Goal: Task Accomplishment & Management: Use online tool/utility

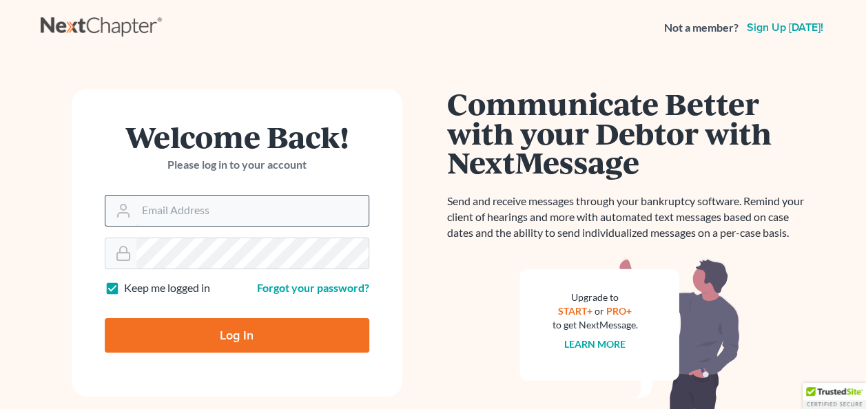
click at [172, 200] on input "Email Address" at bounding box center [252, 211] width 232 height 30
type input "[EMAIL_ADDRESS][DOMAIN_NAME]"
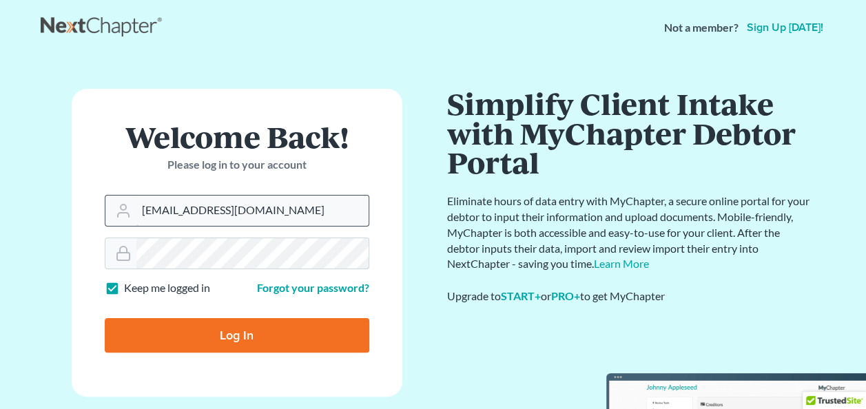
click at [105, 318] on input "Log In" at bounding box center [237, 335] width 265 height 34
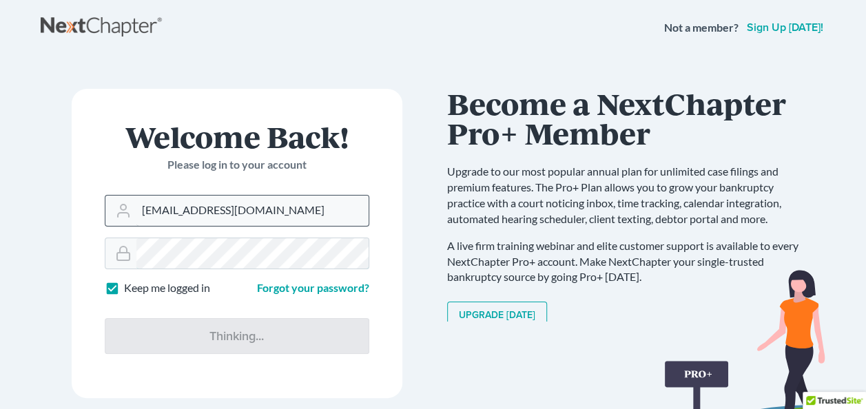
type input "Thinking..."
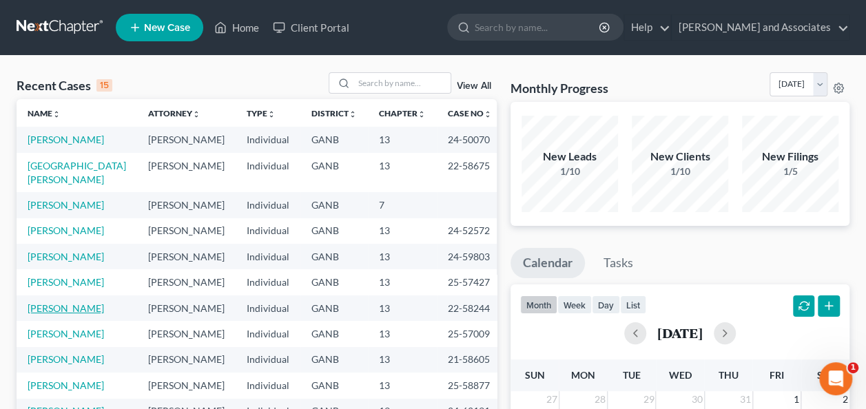
click at [74, 302] on link "[PERSON_NAME]" at bounding box center [66, 308] width 76 height 12
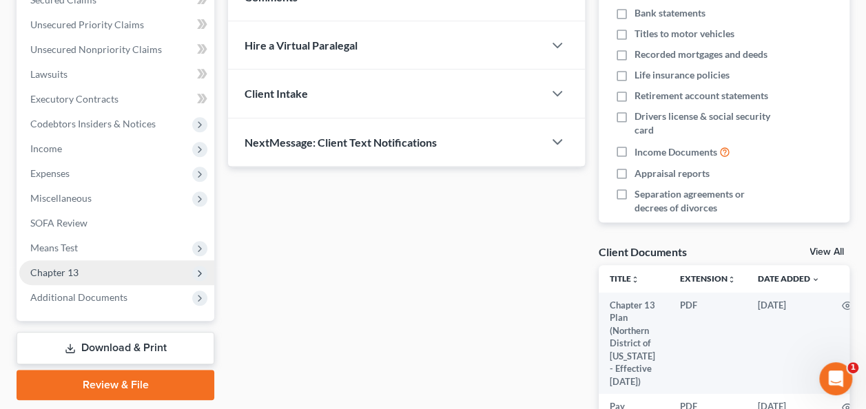
scroll to position [345, 0]
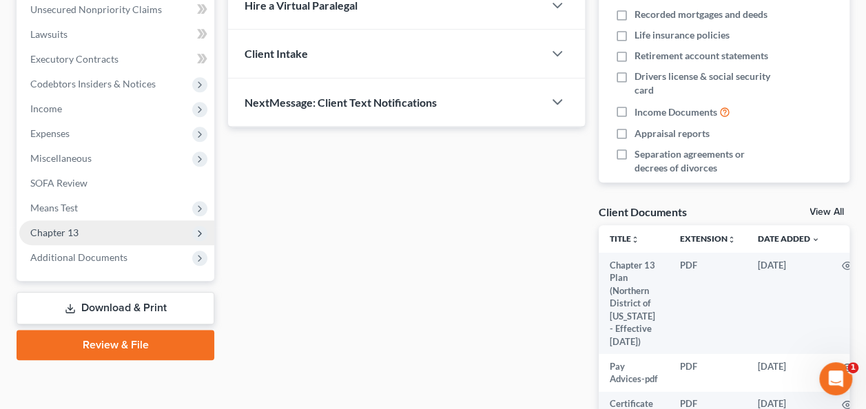
click at [79, 232] on span "Chapter 13" at bounding box center [116, 232] width 195 height 25
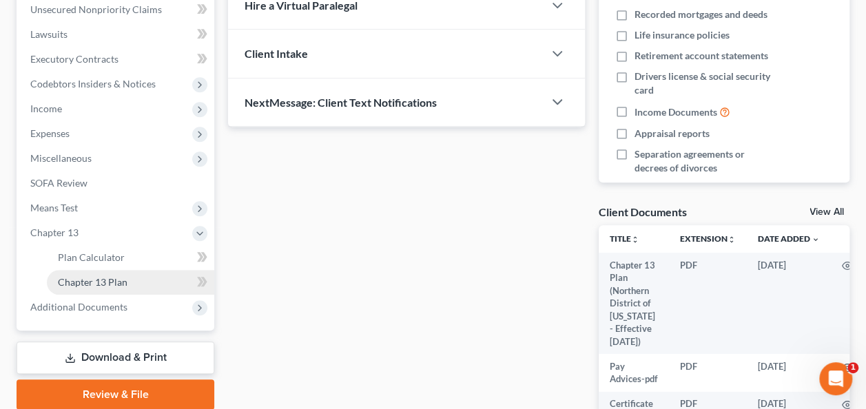
click at [131, 278] on link "Chapter 13 Plan" at bounding box center [130, 282] width 167 height 25
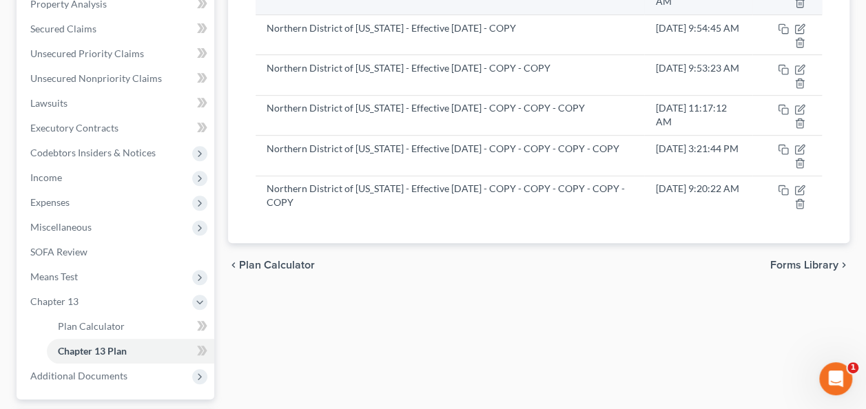
scroll to position [207, 0]
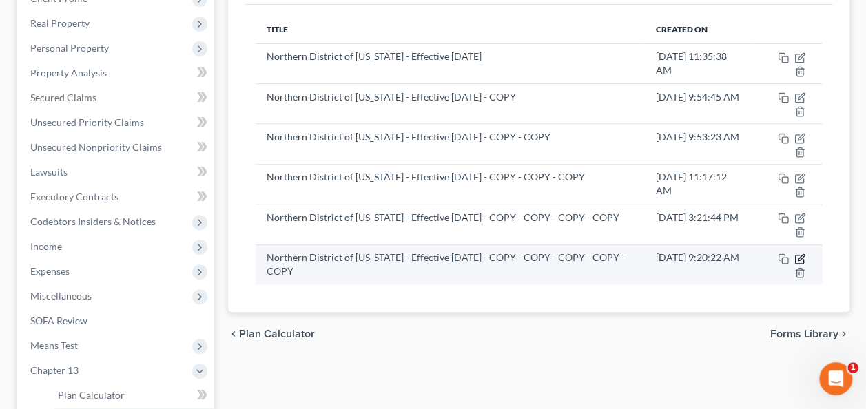
click at [800, 254] on icon "button" at bounding box center [801, 257] width 6 height 6
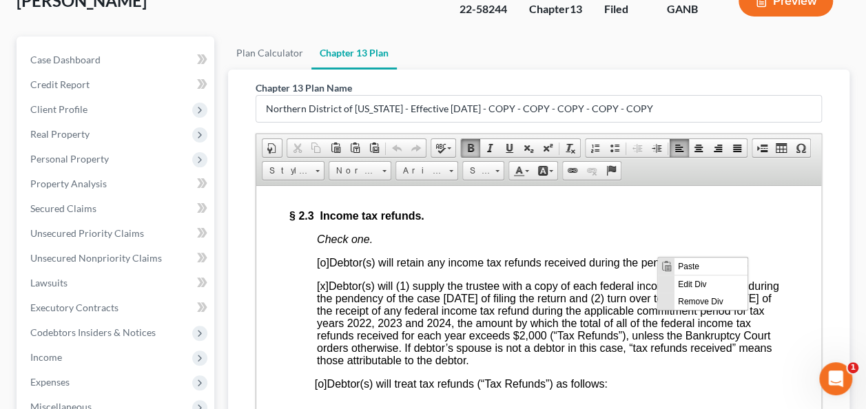
scroll to position [0, 0]
click at [637, 278] on div "Part 2: Plan Payments and Length of Plan; Disbursement of Funds by Trustee to H…" at bounding box center [538, 188] width 499 height 1133
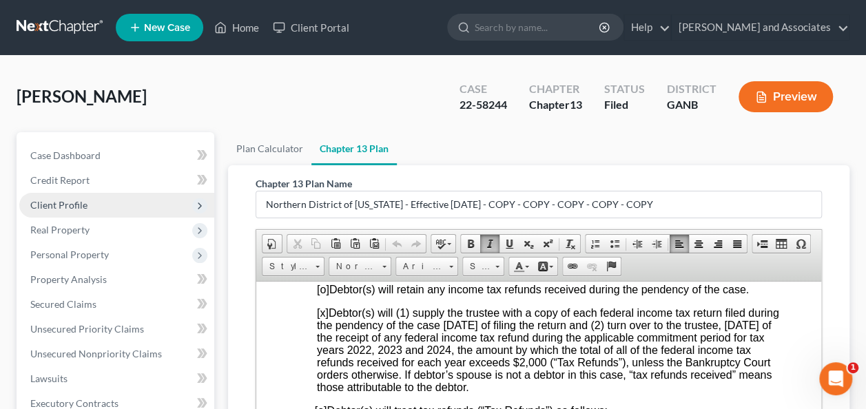
click at [79, 201] on span "Client Profile" at bounding box center [58, 205] width 57 height 12
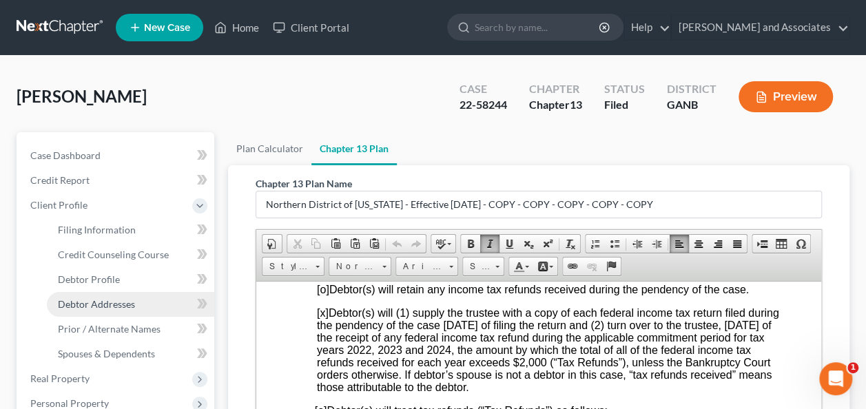
click at [111, 300] on span "Debtor Addresses" at bounding box center [96, 304] width 77 height 12
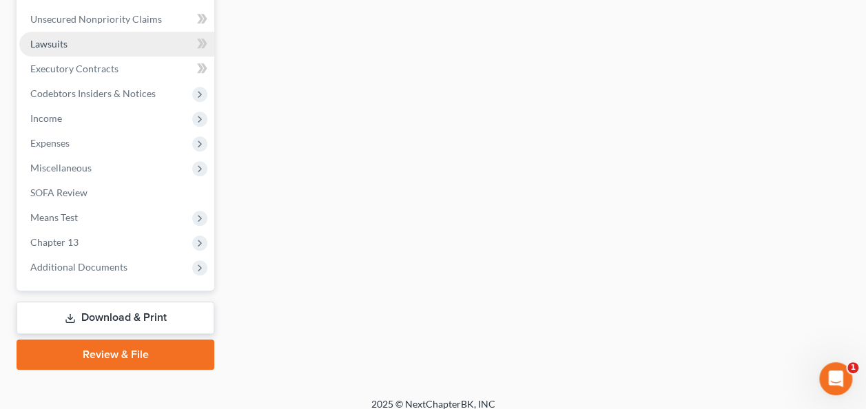
scroll to position [495, 0]
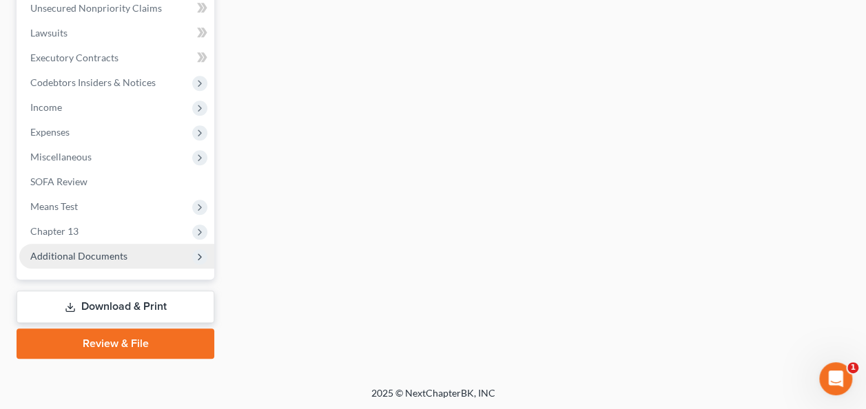
click at [85, 251] on span "Additional Documents" at bounding box center [78, 256] width 97 height 12
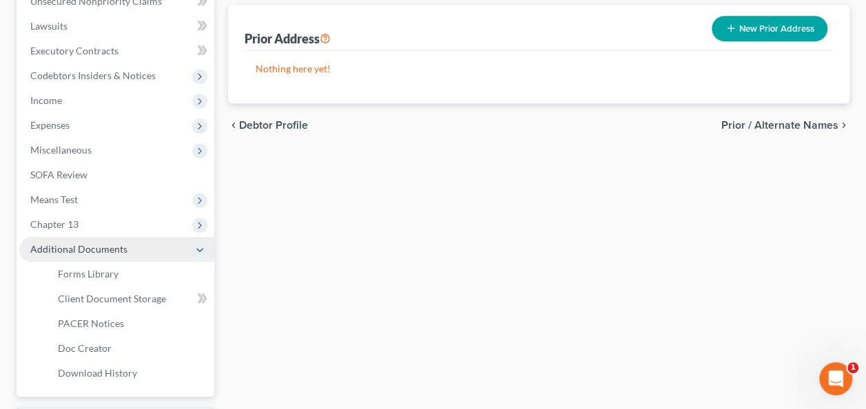
scroll to position [346, 0]
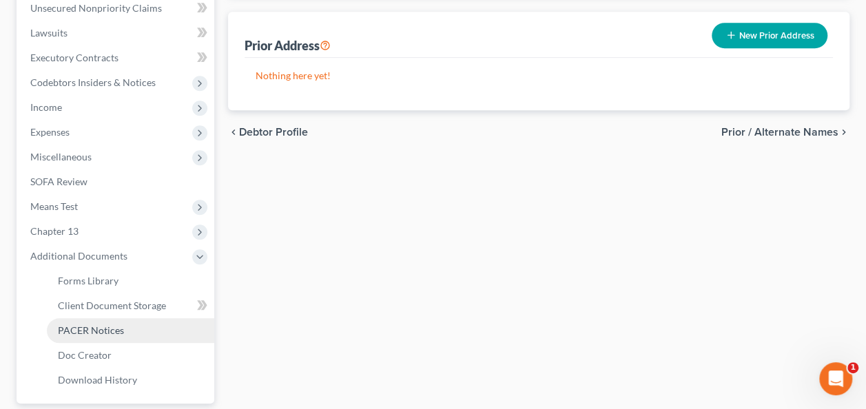
click at [101, 325] on span "PACER Notices" at bounding box center [91, 331] width 66 height 12
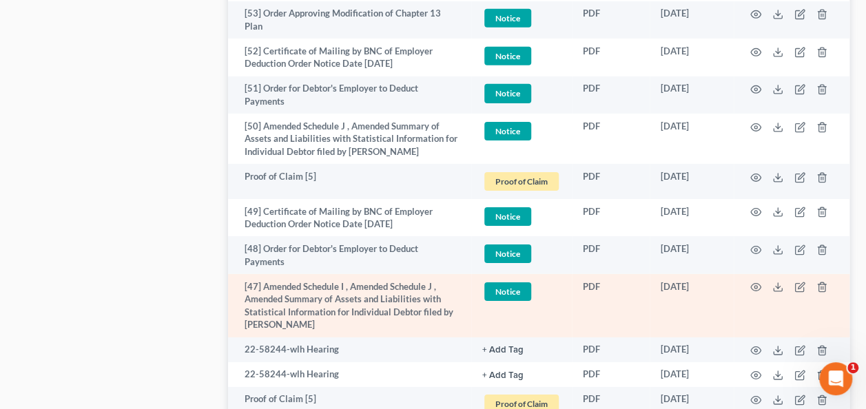
scroll to position [1998, 0]
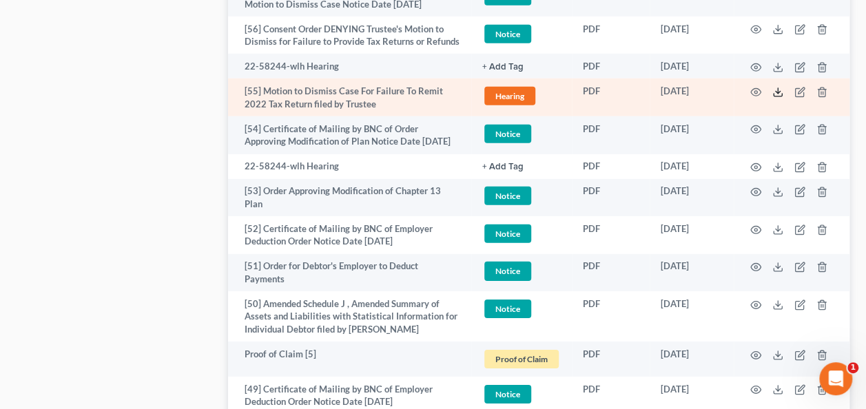
click at [776, 87] on icon at bounding box center [777, 92] width 11 height 11
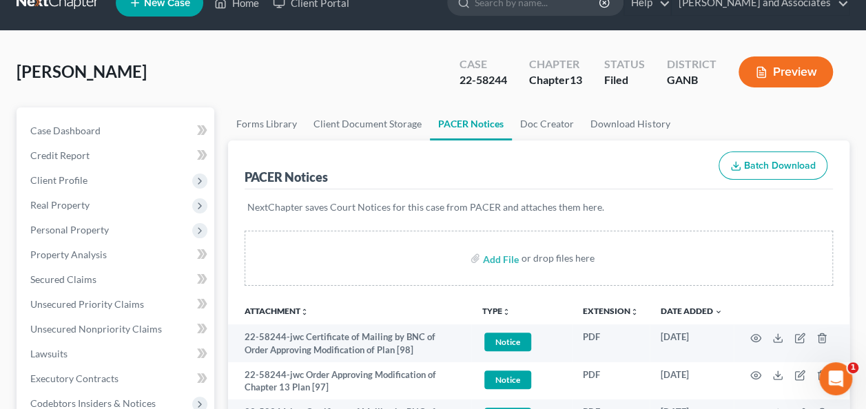
scroll to position [0, 0]
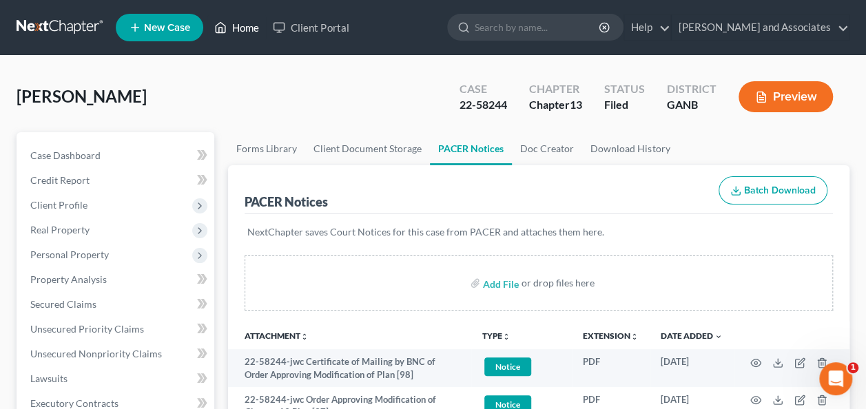
click at [253, 28] on link "Home" at bounding box center [236, 27] width 59 height 25
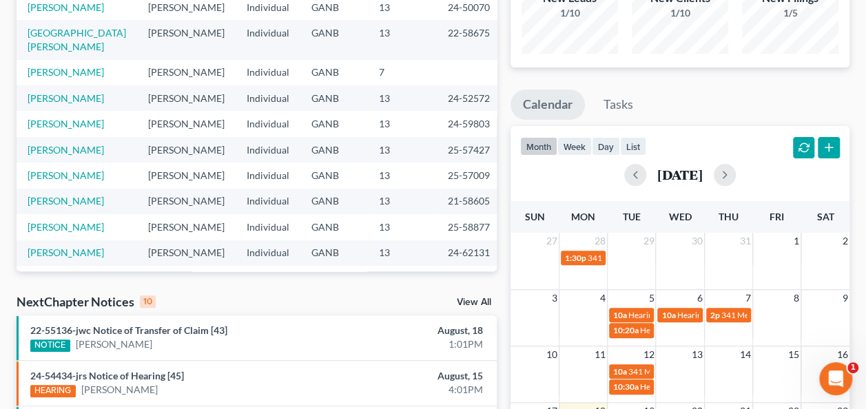
scroll to position [138, 0]
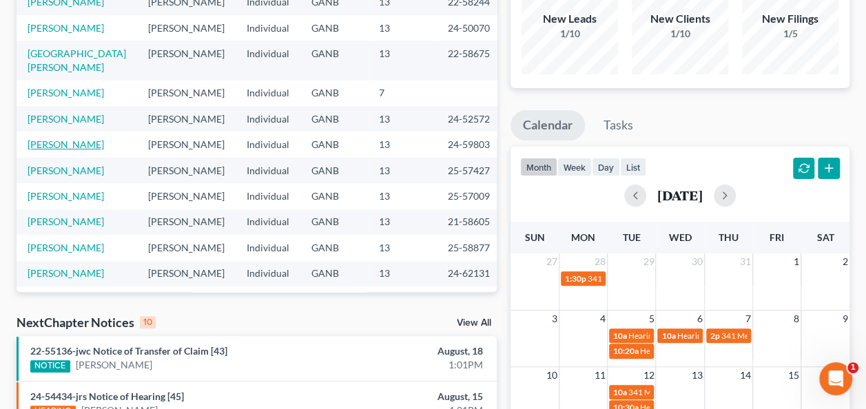
click at [56, 138] on link "[PERSON_NAME]" at bounding box center [66, 144] width 76 height 12
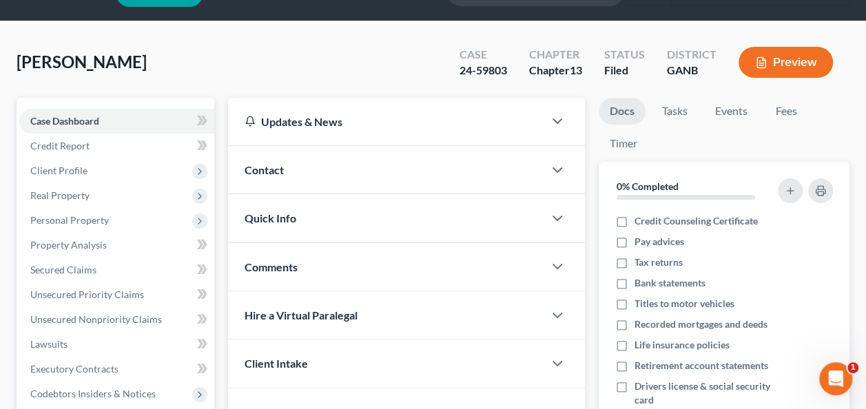
scroll to position [276, 0]
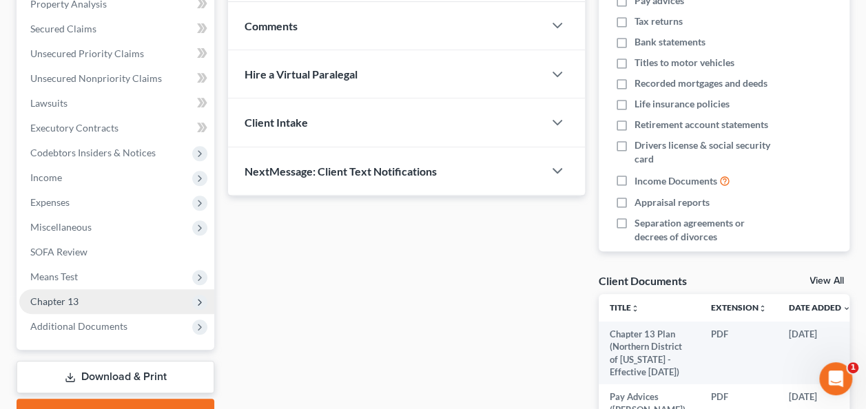
click at [66, 299] on span "Chapter 13" at bounding box center [54, 302] width 48 height 12
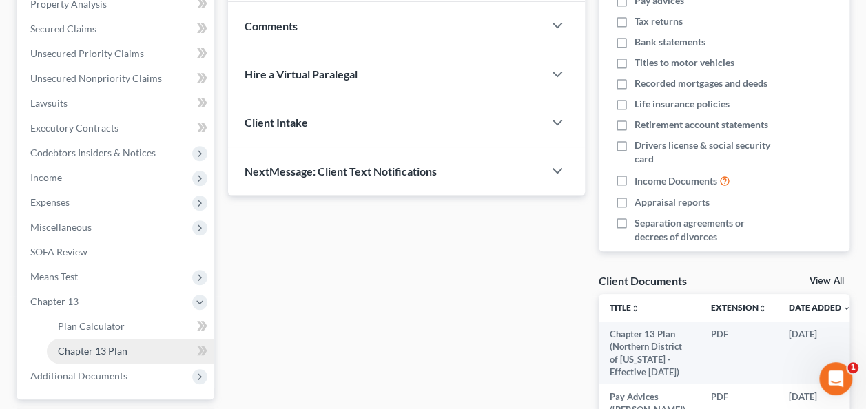
click at [94, 353] on span "Chapter 13 Plan" at bounding box center [93, 351] width 70 height 12
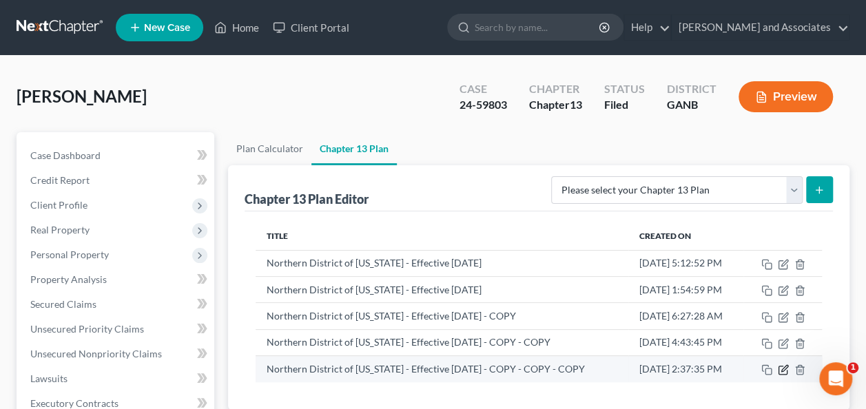
click at [783, 368] on icon "button" at bounding box center [783, 369] width 11 height 11
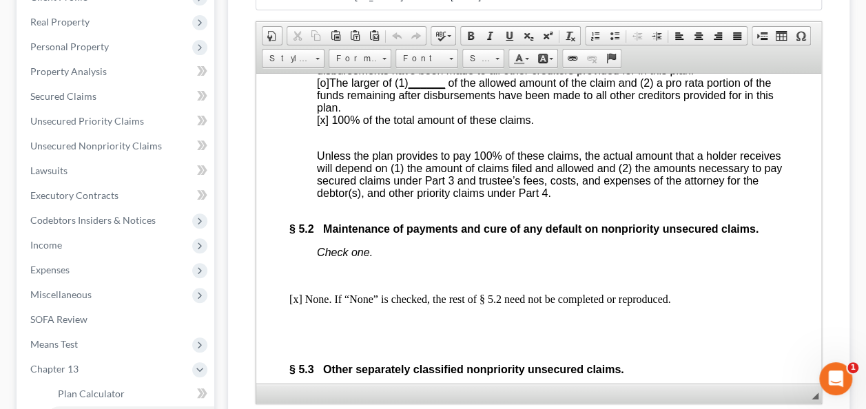
scroll to position [4548, 0]
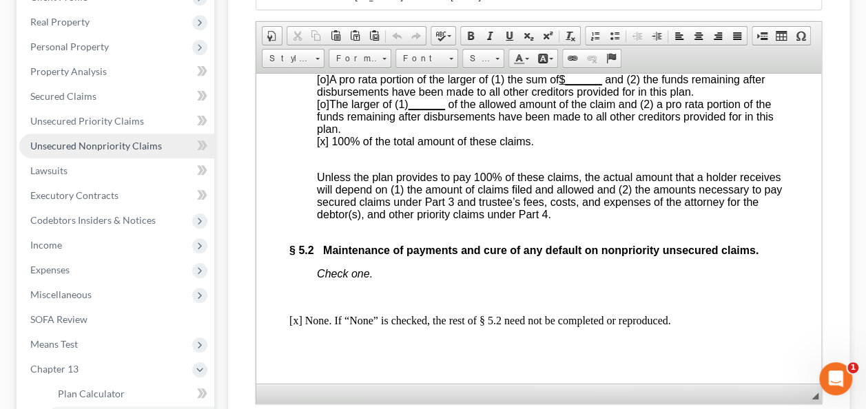
click at [66, 141] on span "Unsecured Nonpriority Claims" at bounding box center [96, 146] width 132 height 12
